Goal: Task Accomplishment & Management: Use online tool/utility

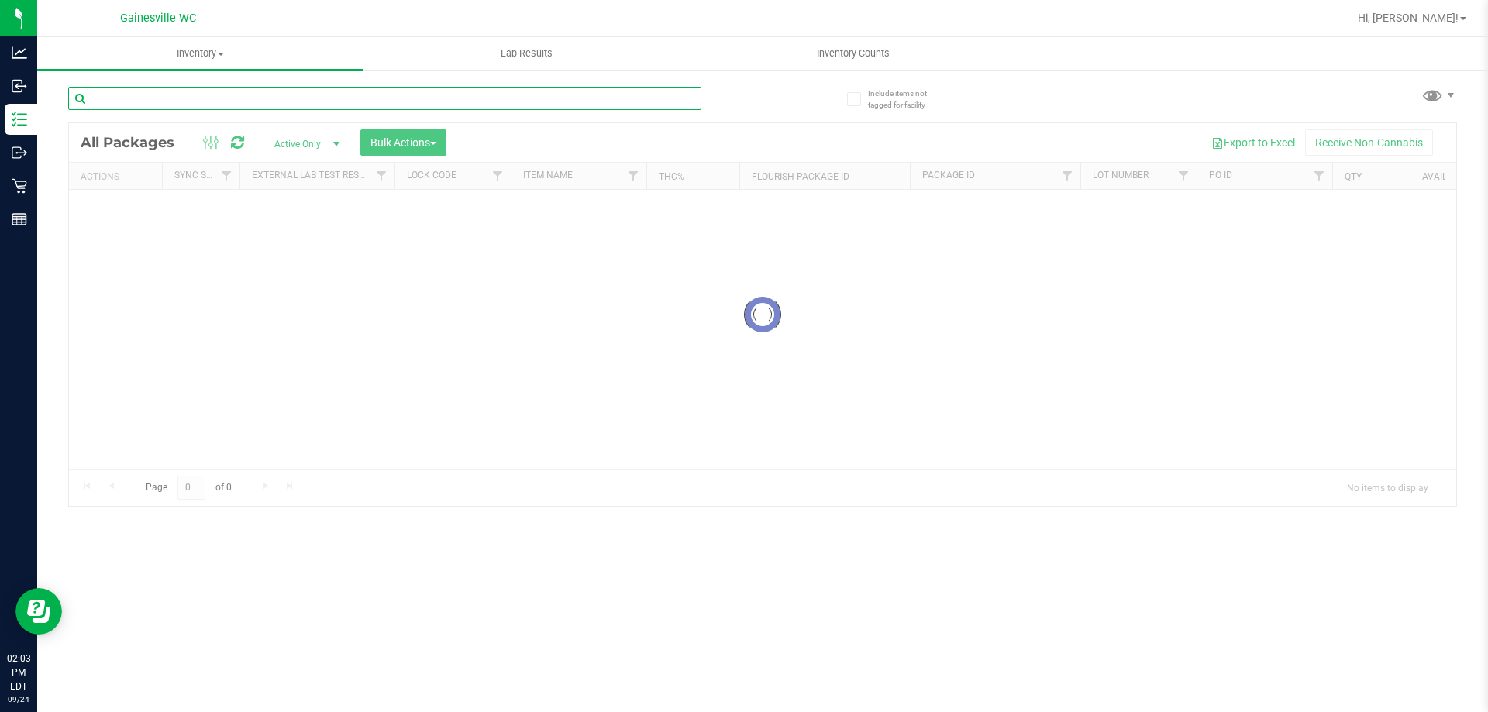
click at [405, 100] on input "text" at bounding box center [384, 98] width 633 height 23
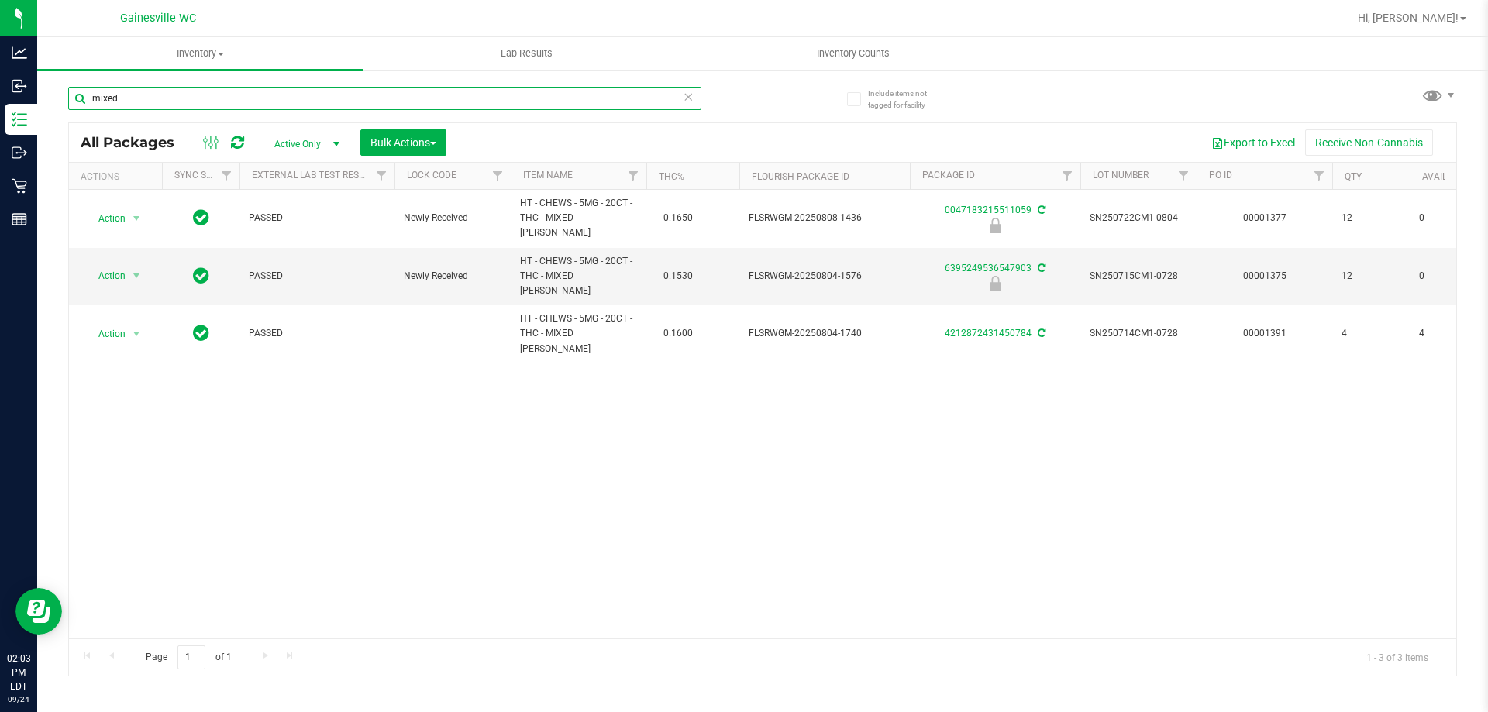
type input "mixed"
click at [689, 97] on icon at bounding box center [688, 96] width 11 height 19
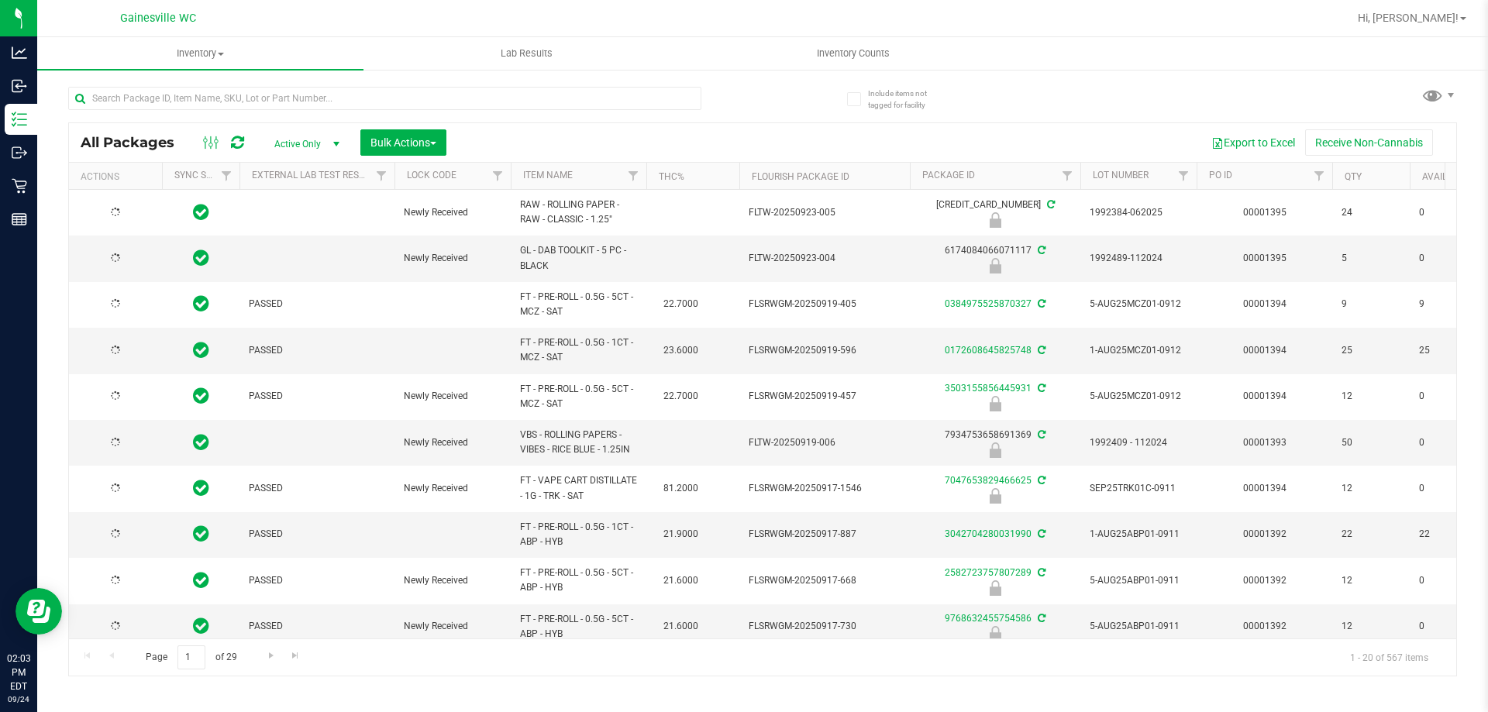
type input "2026-03-16"
